Goal: Information Seeking & Learning: Check status

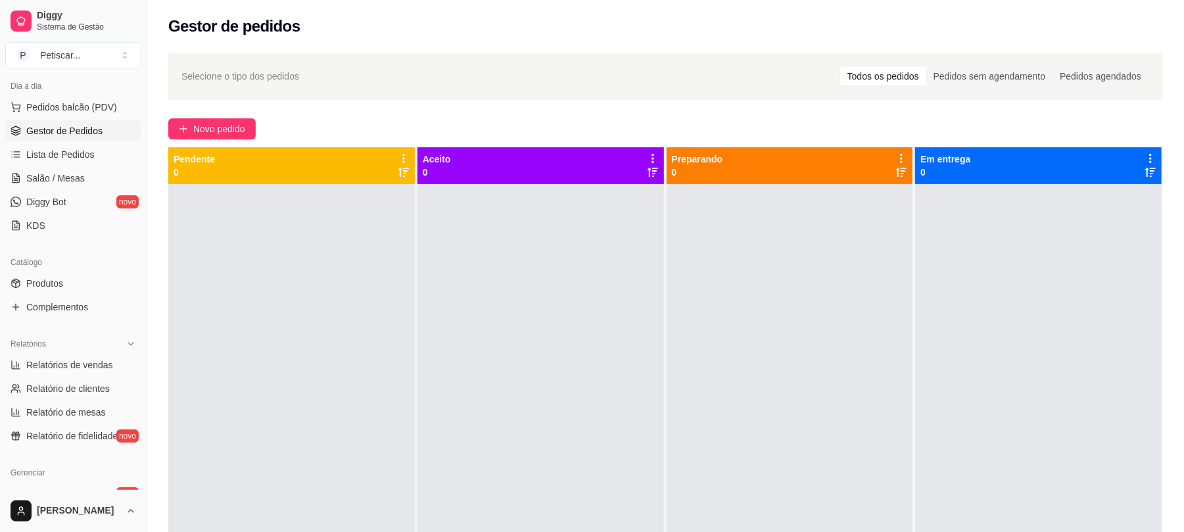
scroll to position [150, 0]
click at [89, 358] on span "Relatórios de vendas" at bounding box center [69, 362] width 87 height 13
select select "ALL"
select select "0"
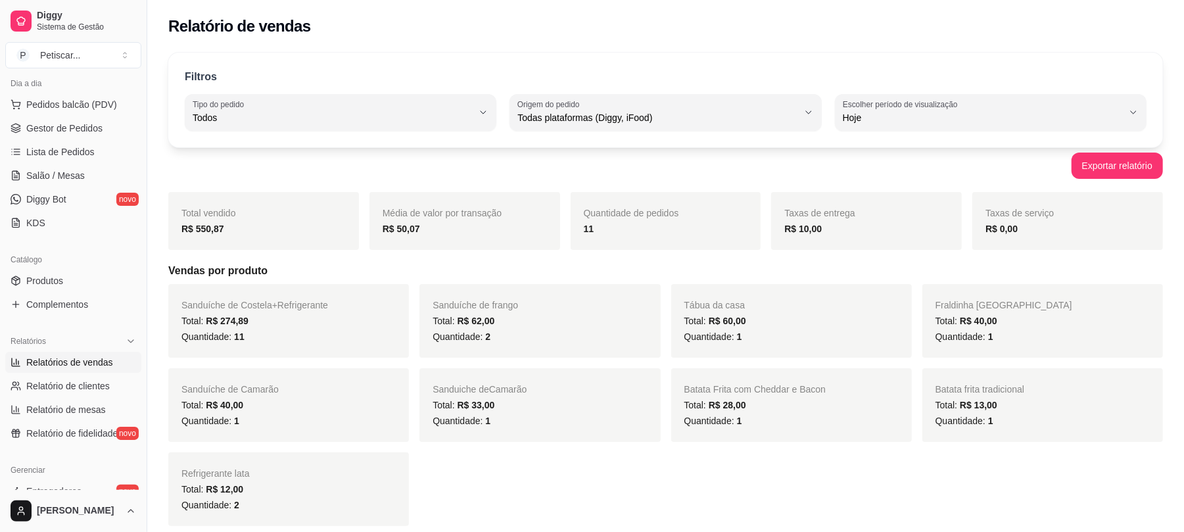
click at [548, 203] on div "Média de valor por transação R$ 50,07" at bounding box center [465, 221] width 191 height 58
drag, startPoint x: 231, startPoint y: 230, endPoint x: 183, endPoint y: 227, distance: 48.7
click at [183, 227] on div "R$ 550,87" at bounding box center [263, 229] width 164 height 16
click at [274, 235] on div "R$ 550,87" at bounding box center [263, 229] width 164 height 16
